Goal: Use online tool/utility: Utilize a website feature to perform a specific function

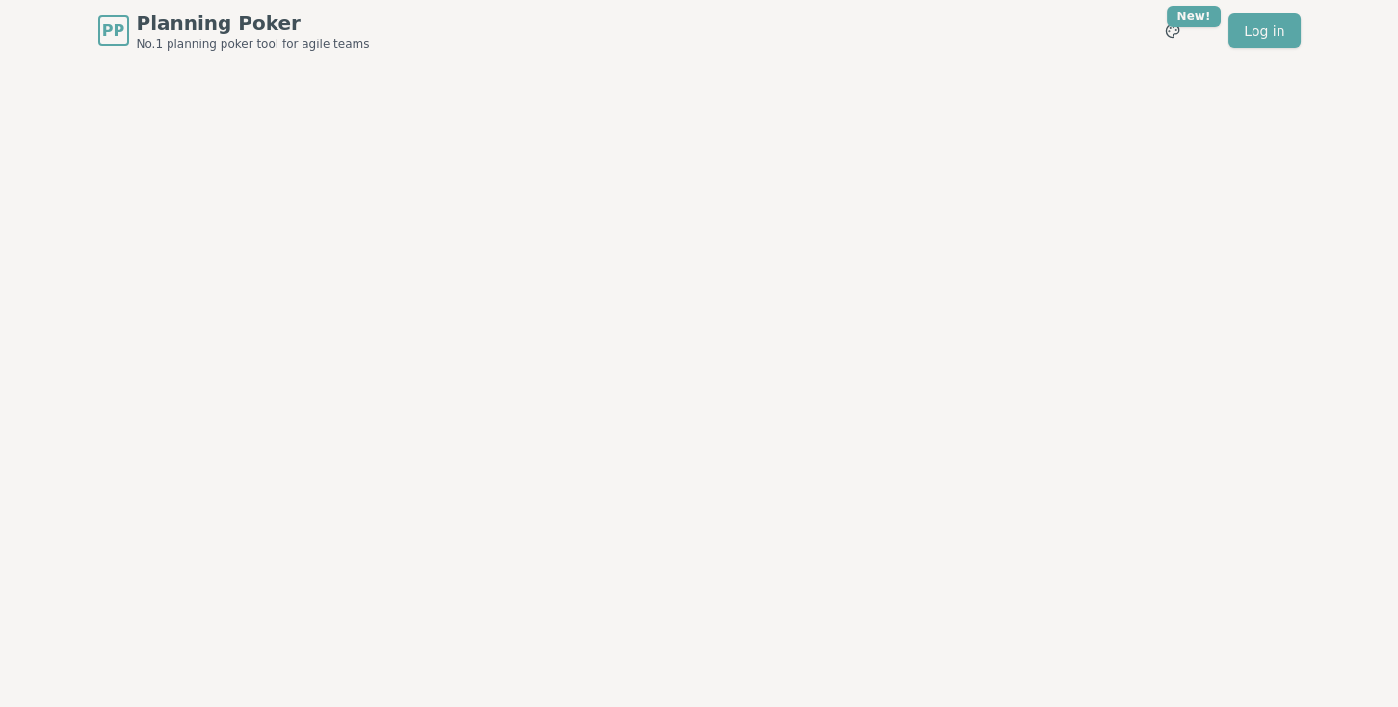
click at [489, 398] on div at bounding box center [699, 367] width 1253 height 611
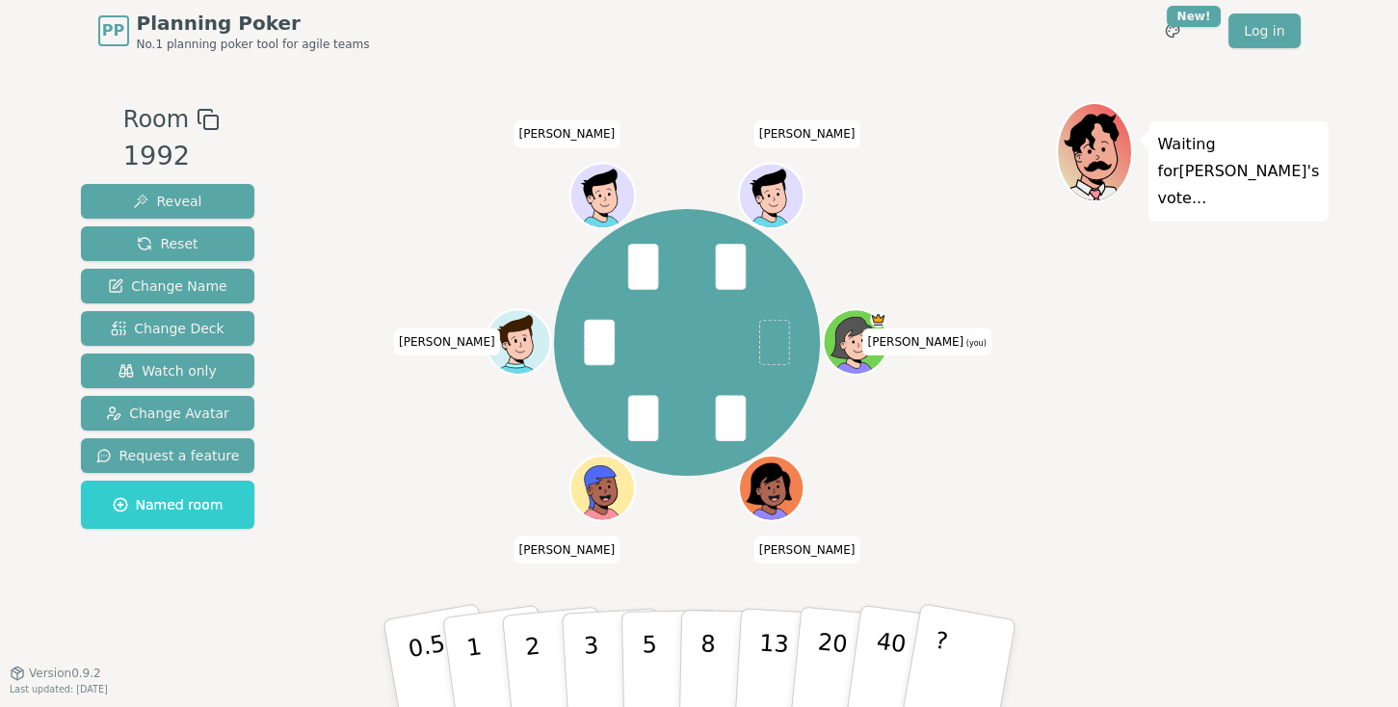
click at [590, 635] on p "3" at bounding box center [593, 684] width 21 height 105
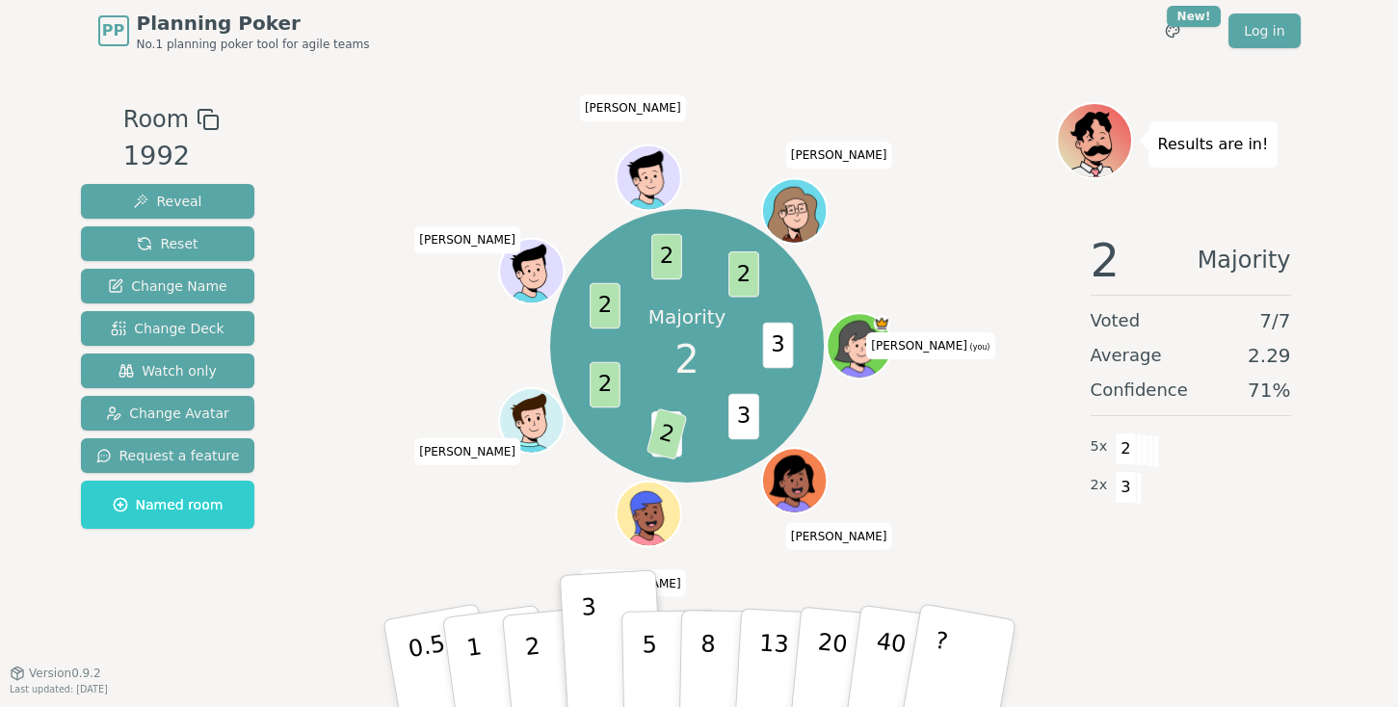
click at [540, 660] on button "2" at bounding box center [556, 682] width 110 height 153
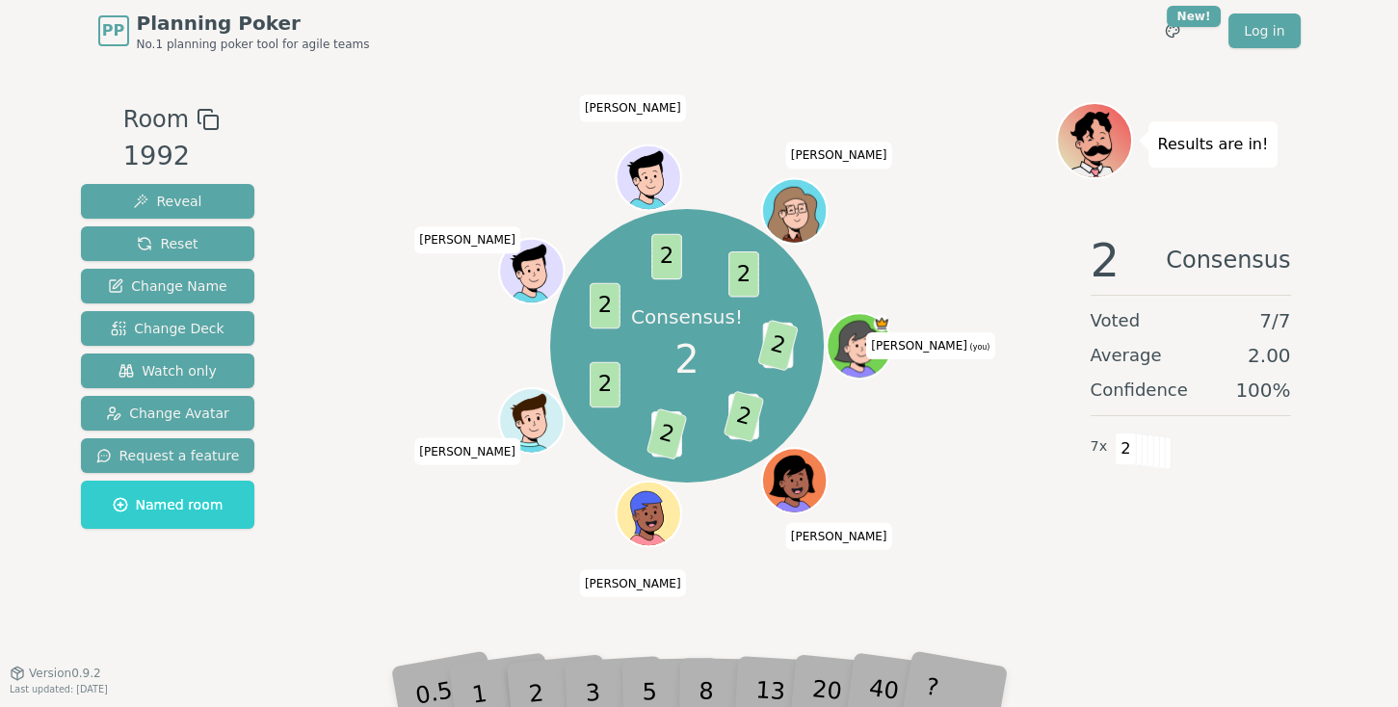
click at [151, 237] on span "Reset" at bounding box center [167, 243] width 61 height 19
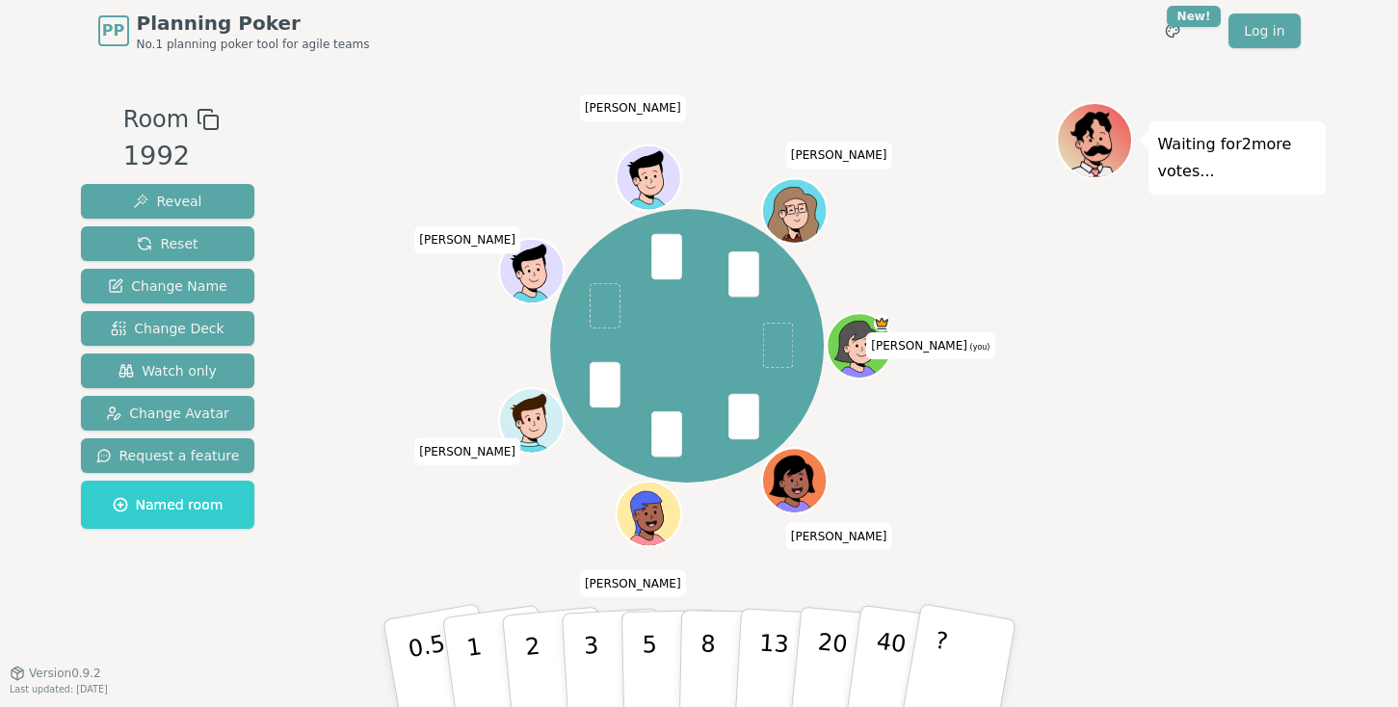
click at [596, 633] on button "3" at bounding box center [613, 683] width 105 height 150
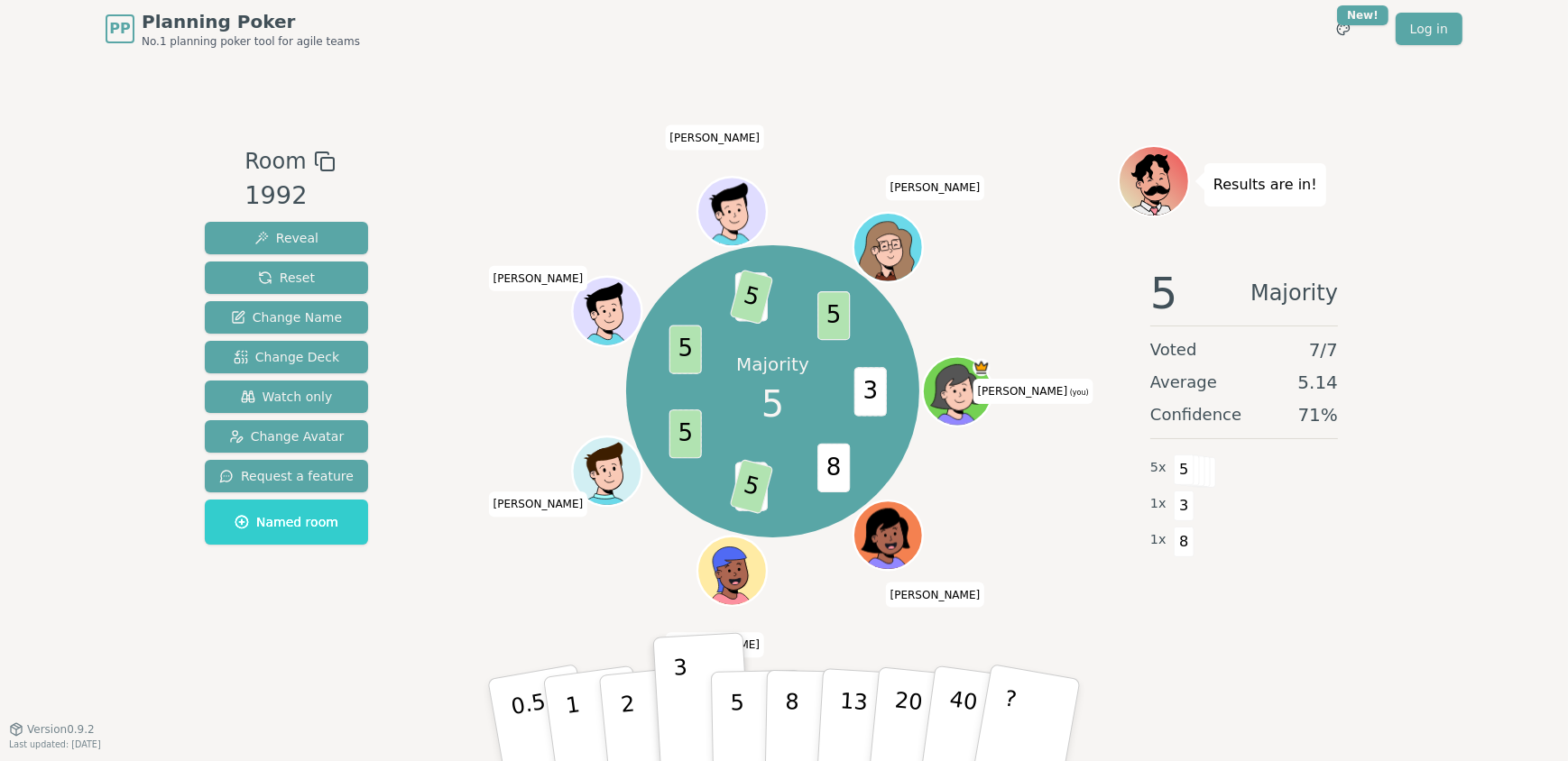
click at [738, 661] on p "5" at bounding box center [738, 739] width 15 height 97
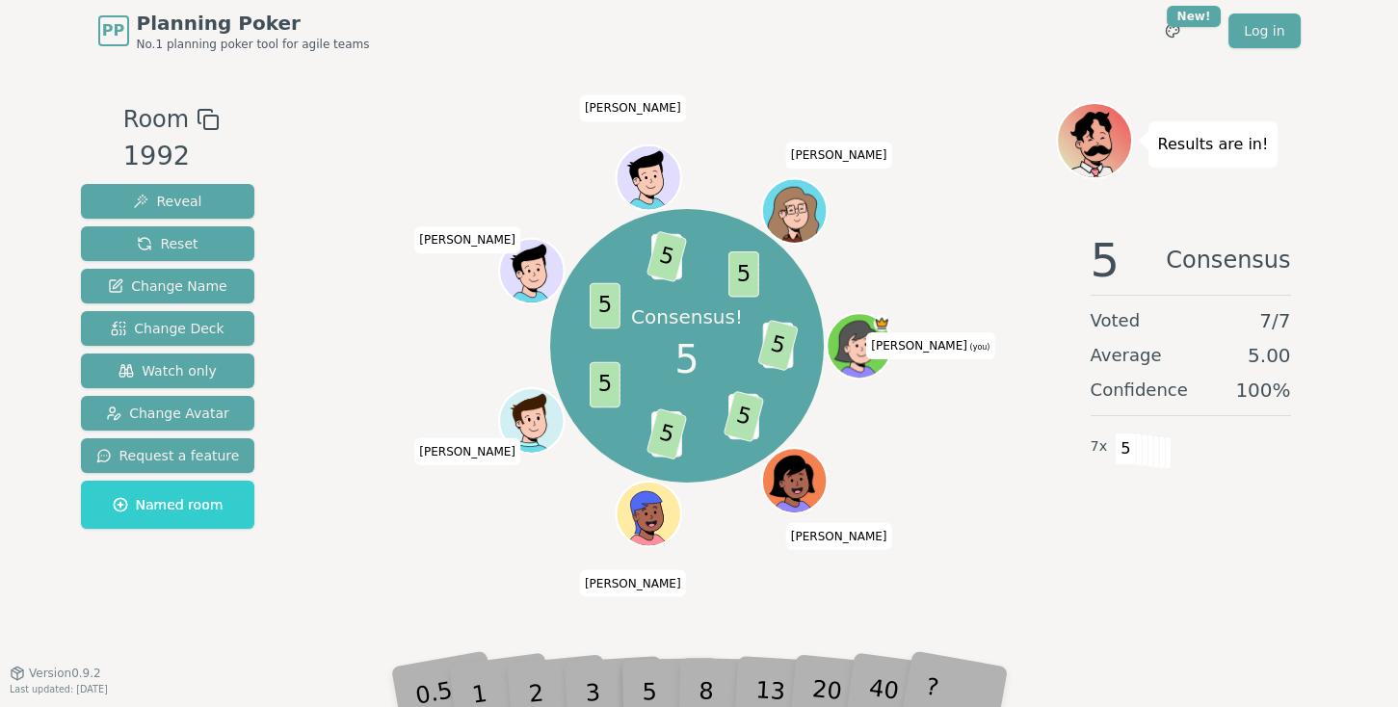
click at [180, 245] on span "Reset" at bounding box center [167, 243] width 61 height 19
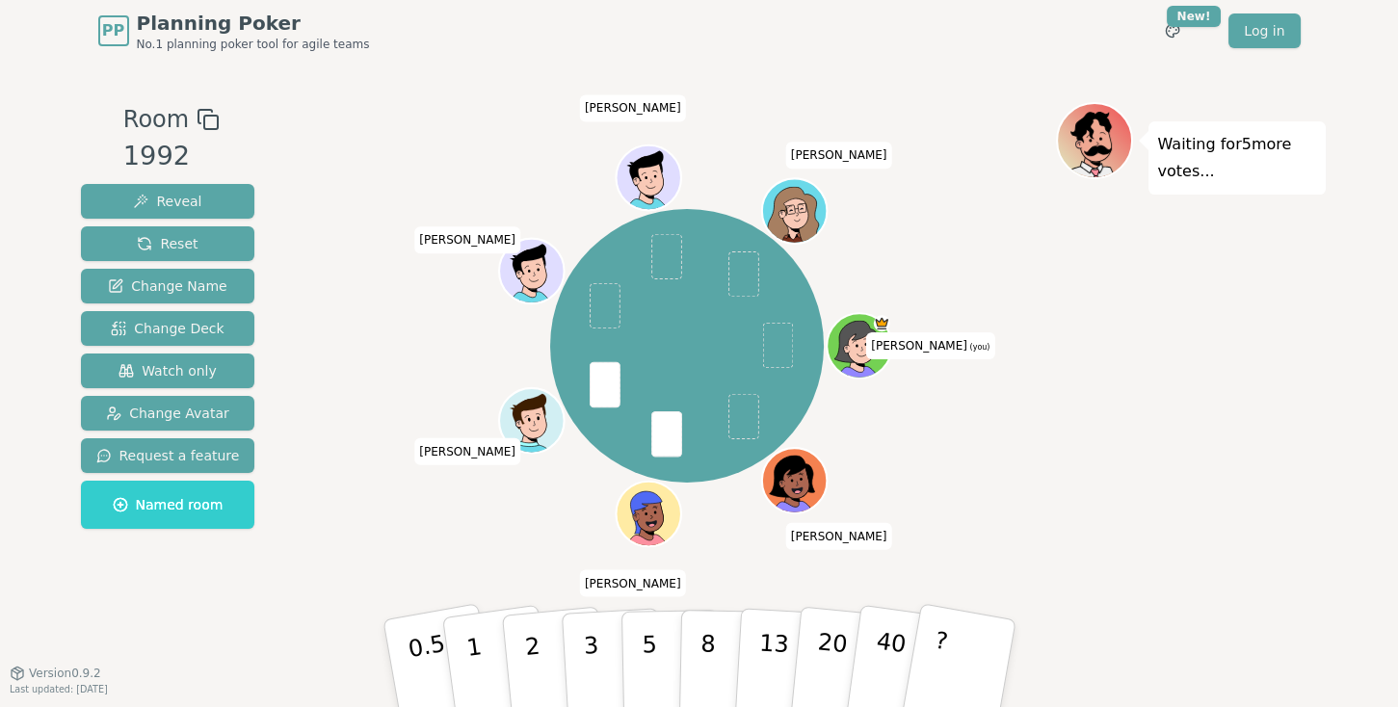
click at [533, 643] on p "2" at bounding box center [535, 684] width 25 height 105
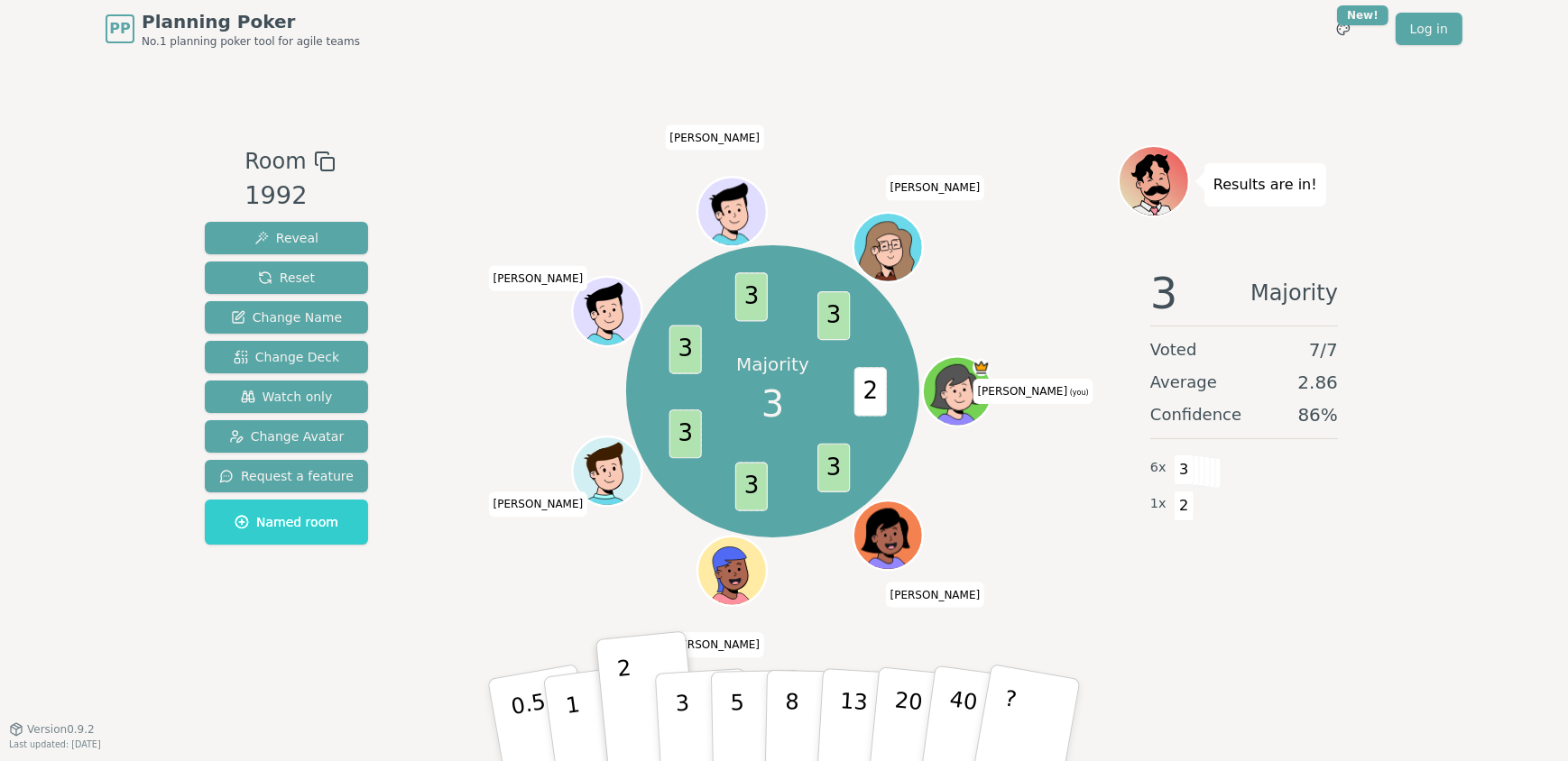
drag, startPoint x: 681, startPoint y: 711, endPoint x: 692, endPoint y: 682, distance: 31.0
click at [681, 661] on p "3" at bounding box center [684, 739] width 20 height 98
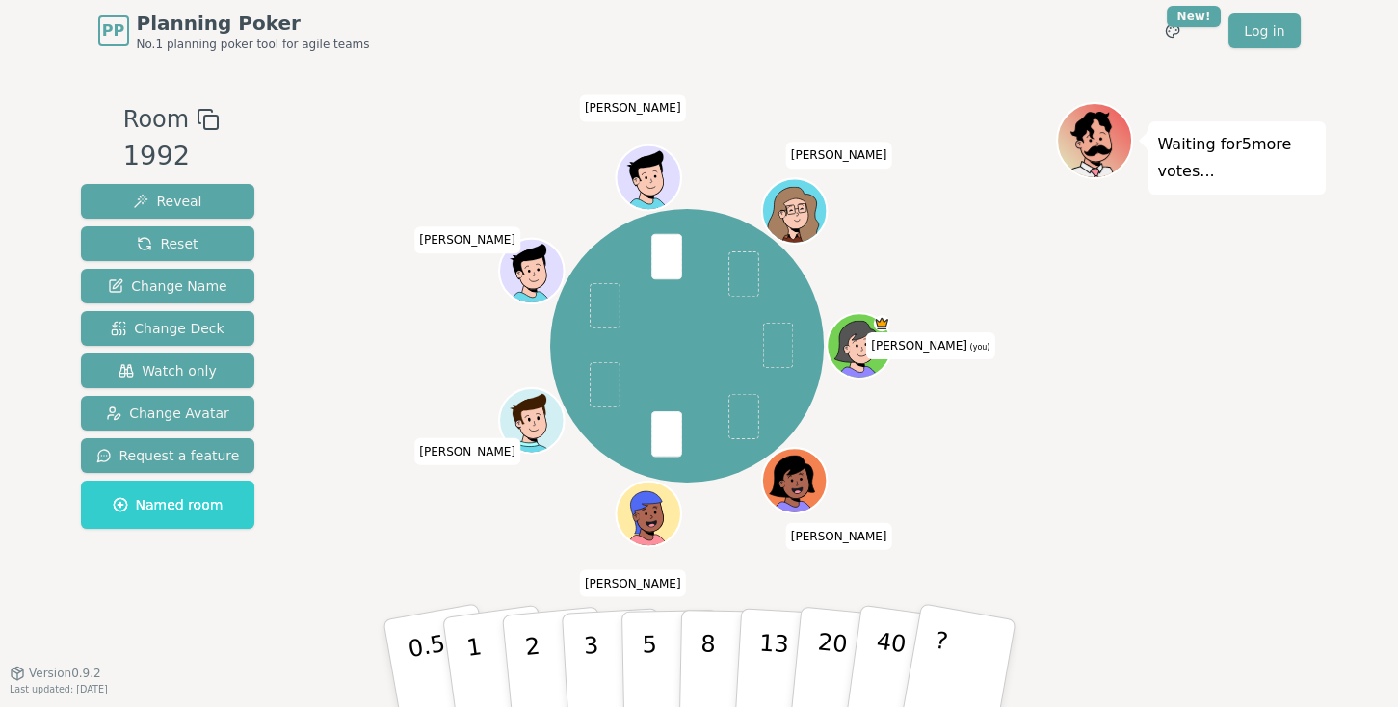
click at [531, 632] on p "2" at bounding box center [535, 684] width 25 height 105
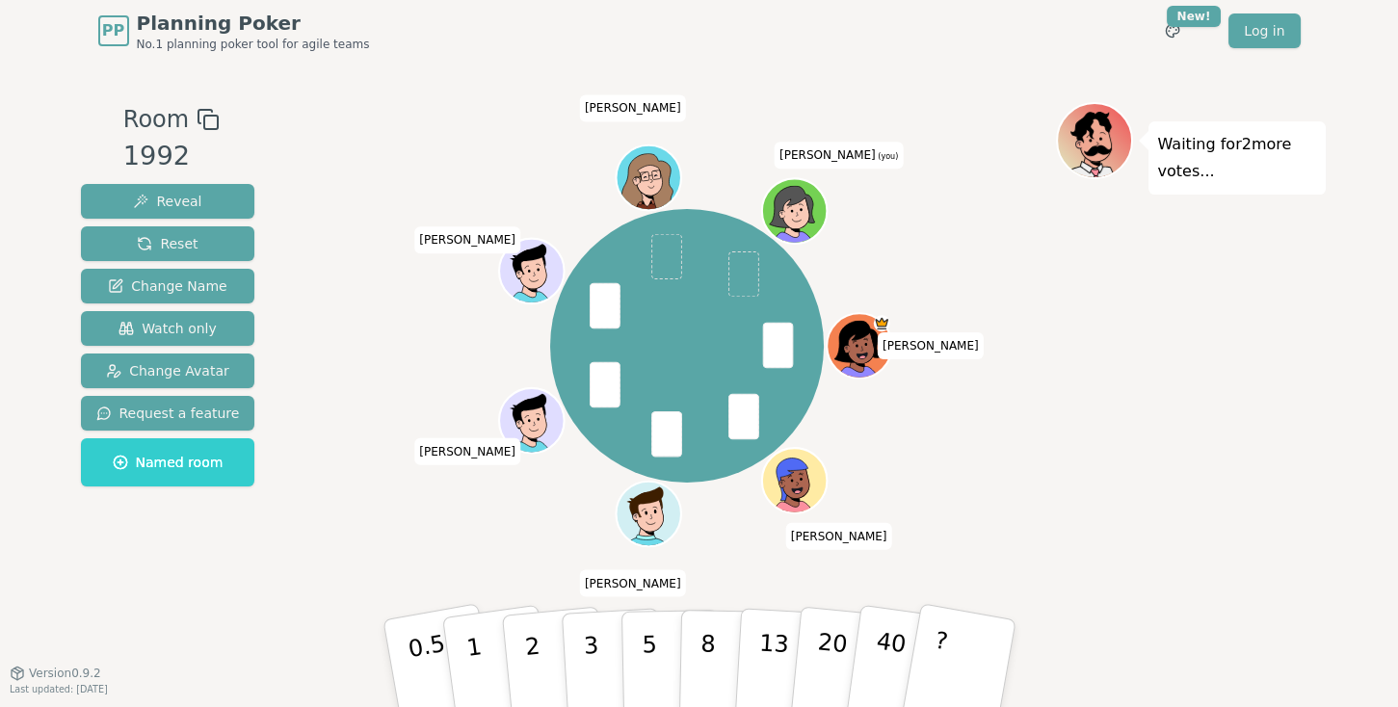
click at [534, 656] on p "2" at bounding box center [535, 684] width 25 height 105
